Goal: Task Accomplishment & Management: Use online tool/utility

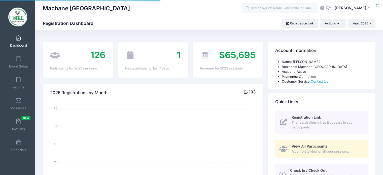
select select
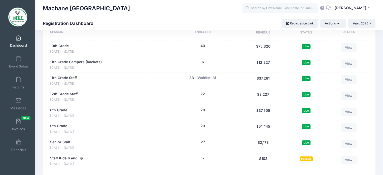
scroll to position [246, 0]
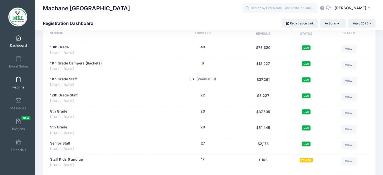
click at [14, 81] on link "Reports" at bounding box center [19, 83] width 24 height 18
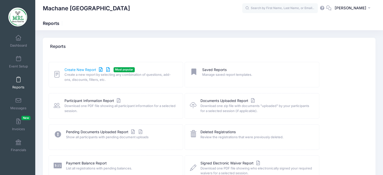
click at [95, 70] on link "Create New Report" at bounding box center [87, 69] width 47 height 5
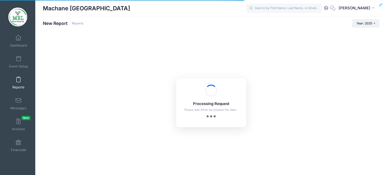
checkbox input "true"
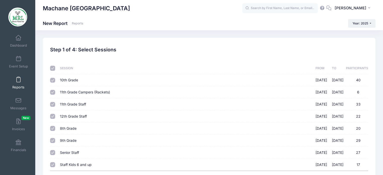
scroll to position [46, 0]
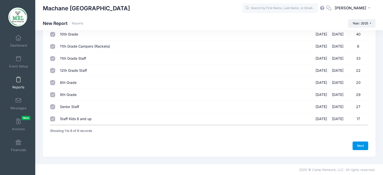
click at [362, 143] on link "Next" at bounding box center [360, 145] width 16 height 9
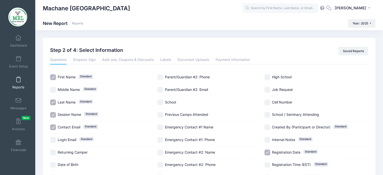
scroll to position [14, 0]
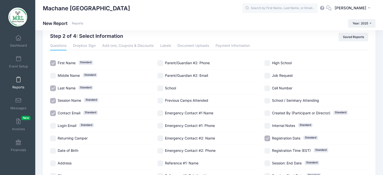
click at [74, 99] on span "Session Name" at bounding box center [69, 100] width 23 height 4
checkbox input "false"
click at [77, 108] on div "Contact Email Standard" at bounding box center [102, 113] width 104 height 13
checkbox input "false"
click at [73, 100] on span "Session Name" at bounding box center [69, 100] width 23 height 4
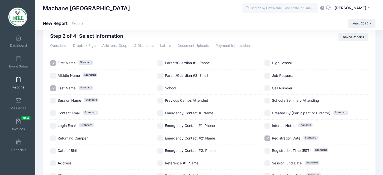
checkbox input "true"
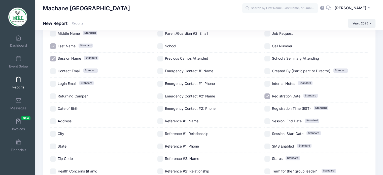
scroll to position [56, 0]
click at [287, 96] on span "Registration Date" at bounding box center [286, 96] width 28 height 4
checkbox input "false"
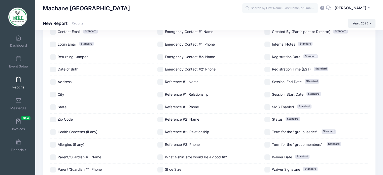
scroll to position [172, 0]
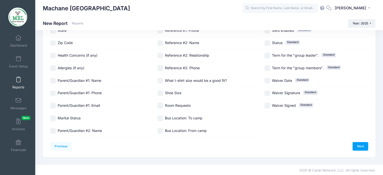
click at [187, 132] on span "Bus Location: From camp" at bounding box center [186, 130] width 42 height 5
checkbox input "true"
click at [359, 144] on link "Next" at bounding box center [360, 146] width 16 height 9
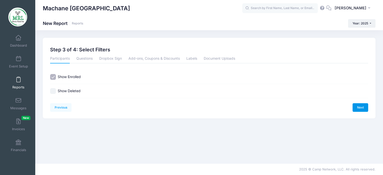
scroll to position [0, 0]
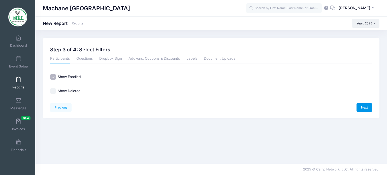
click at [360, 109] on link "Next" at bounding box center [364, 107] width 16 height 9
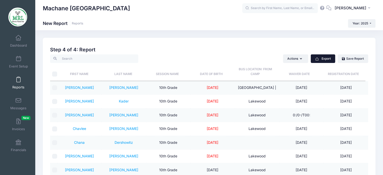
click at [314, 62] on button "Export" at bounding box center [323, 58] width 24 height 9
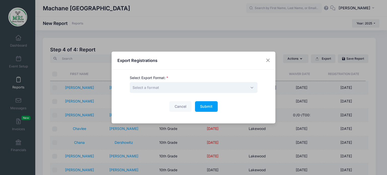
click at [193, 86] on span "Select a format" at bounding box center [194, 87] width 128 height 11
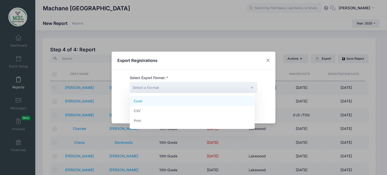
select select "excel"
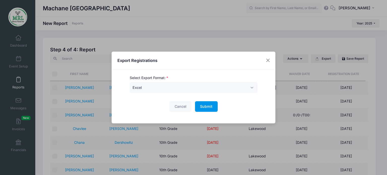
click at [198, 109] on button "Submit Please wait..." at bounding box center [206, 106] width 23 height 11
